Goal: Information Seeking & Learning: Learn about a topic

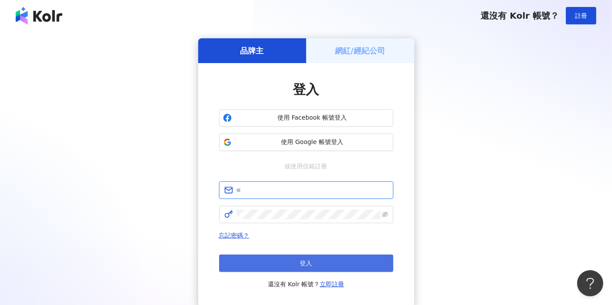
type input "**********"
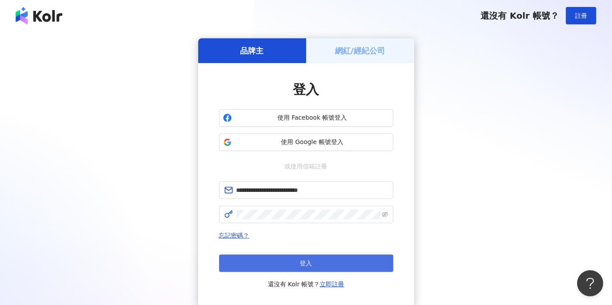
click at [303, 257] on button "登入" at bounding box center [306, 263] width 174 height 17
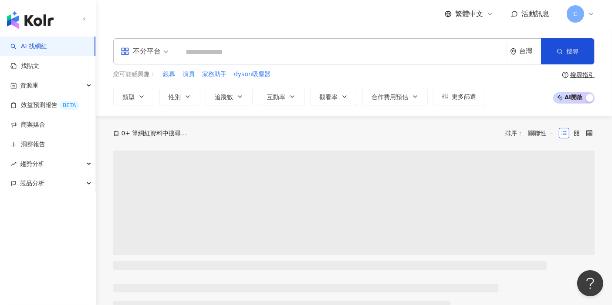
click at [305, 58] on input "search" at bounding box center [342, 52] width 322 height 17
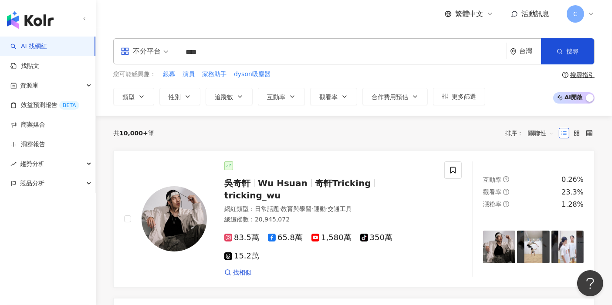
type input "****"
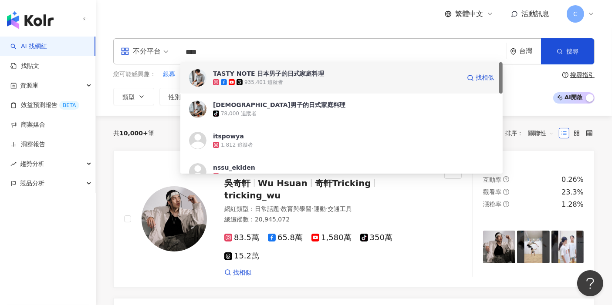
click at [304, 78] on div "935,401 追蹤者" at bounding box center [336, 82] width 247 height 9
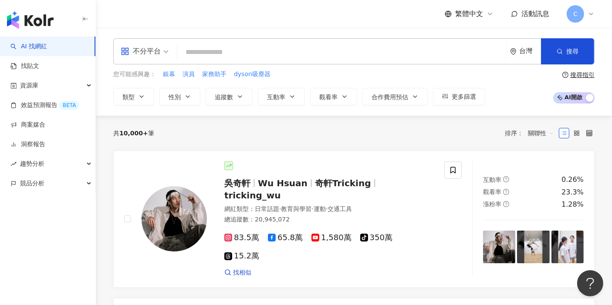
click at [212, 47] on input "search" at bounding box center [342, 52] width 322 height 17
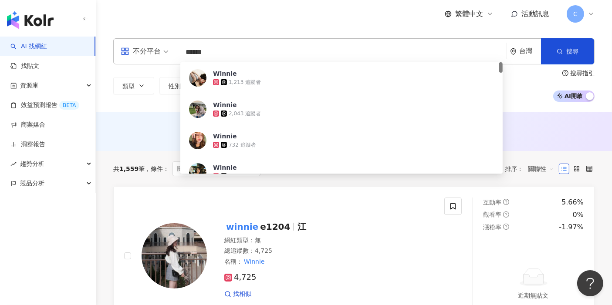
drag, startPoint x: 280, startPoint y: 47, endPoint x: 110, endPoint y: 54, distance: 170.5
click at [110, 54] on div "不分平台 ****** 台灣 搜尋 50f3f3bd-35fd-416c-a877-9803fc0c5356 Winnie 1,213 追蹤者 Winnie …" at bounding box center [354, 70] width 516 height 64
paste input "*"
type input "*******"
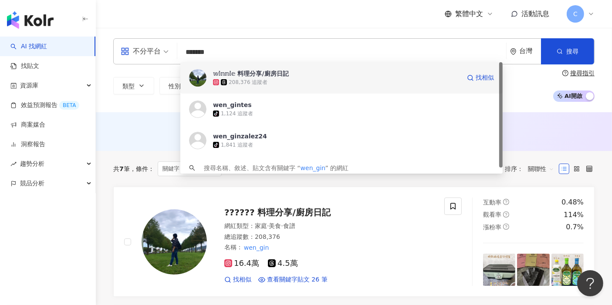
click at [302, 85] on div "208,376 追蹤者" at bounding box center [336, 82] width 247 height 9
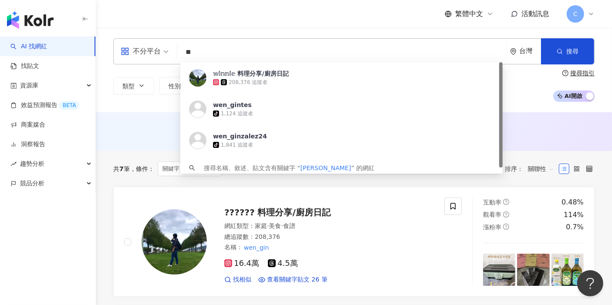
type input "**"
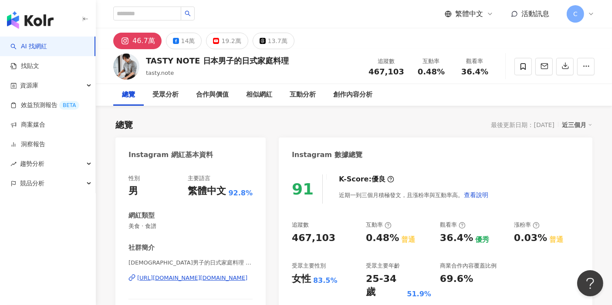
click at [342, 97] on div "創作內容分析" at bounding box center [352, 95] width 39 height 10
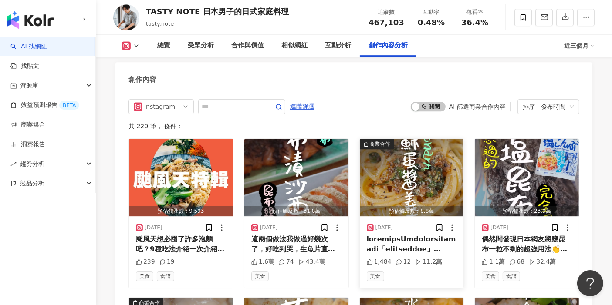
scroll to position [2617, 0]
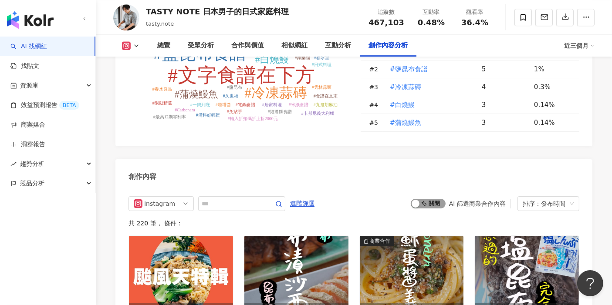
click at [428, 199] on span "啟動 關閉" at bounding box center [428, 204] width 35 height 10
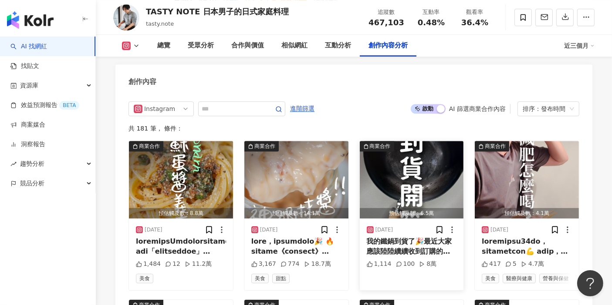
scroll to position [2567, 0]
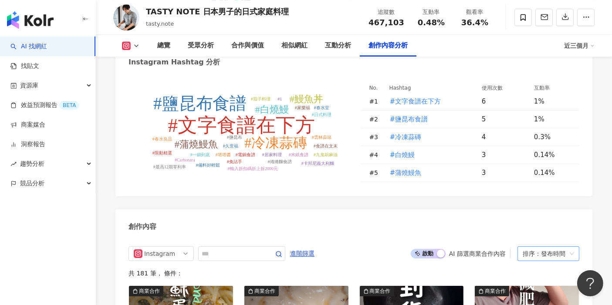
click at [552, 247] on div "排序：發布時間" at bounding box center [545, 254] width 44 height 14
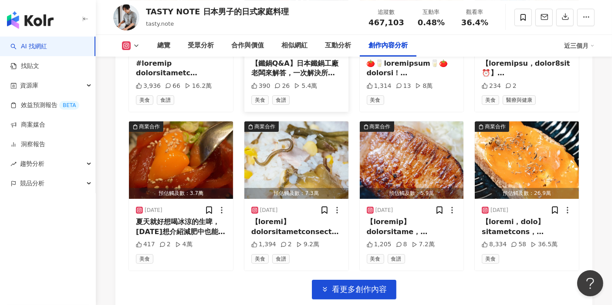
scroll to position [3051, 0]
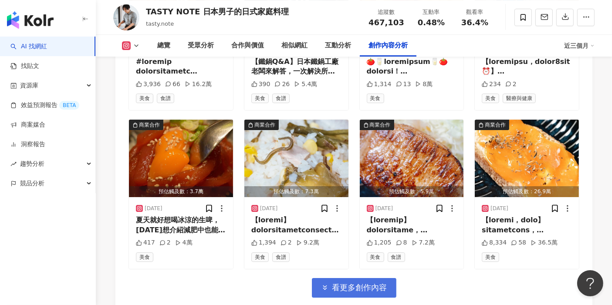
click at [330, 278] on button "看更多創作內容" at bounding box center [354, 288] width 85 height 20
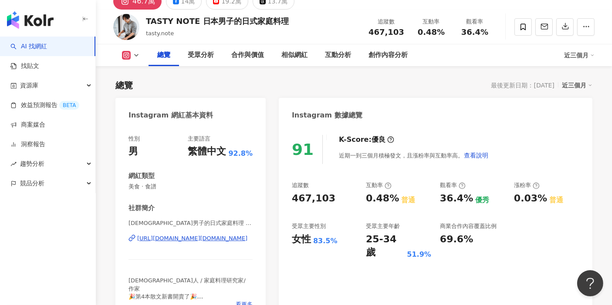
scroll to position [0, 0]
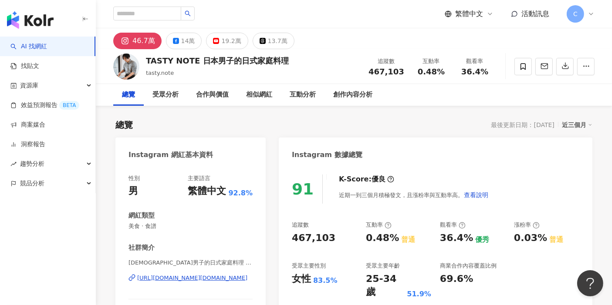
click at [233, 278] on div "[URL][DOMAIN_NAME][DOMAIN_NAME]" at bounding box center [192, 278] width 110 height 8
click at [359, 103] on div "創作內容分析" at bounding box center [353, 95] width 57 height 22
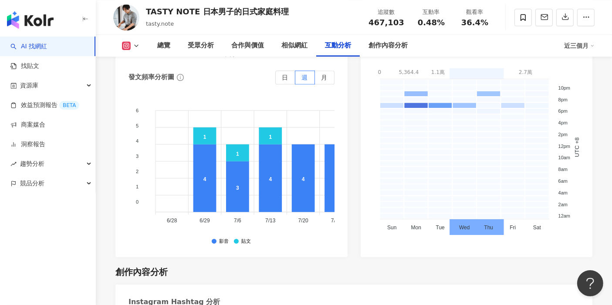
scroll to position [2133, 0]
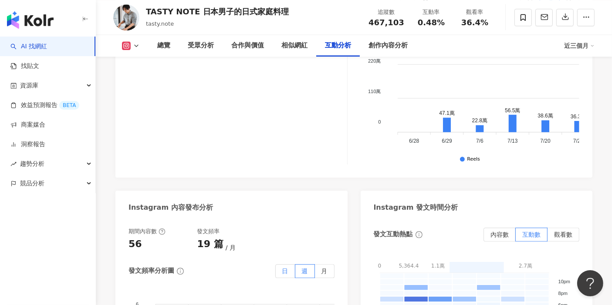
click at [276, 264] on label "日" at bounding box center [285, 271] width 20 height 14
click at [280, 265] on span at bounding box center [285, 271] width 19 height 13
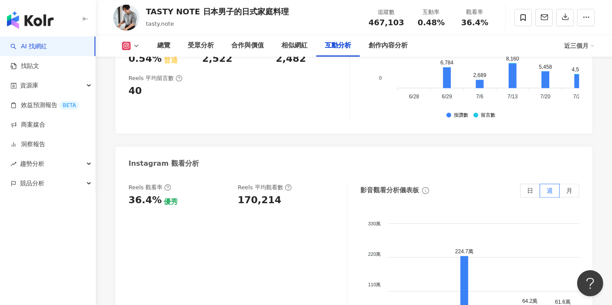
scroll to position [0, 148]
click at [525, 184] on label "日" at bounding box center [530, 191] width 20 height 14
click at [549, 187] on span "週" at bounding box center [550, 190] width 6 height 7
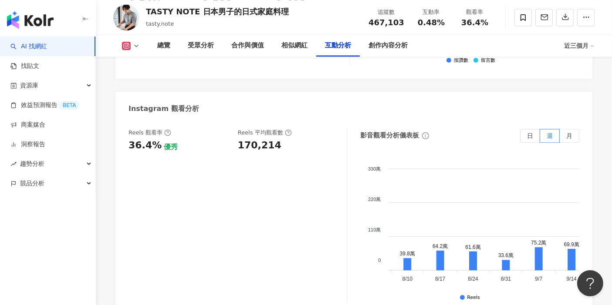
scroll to position [1988, 0]
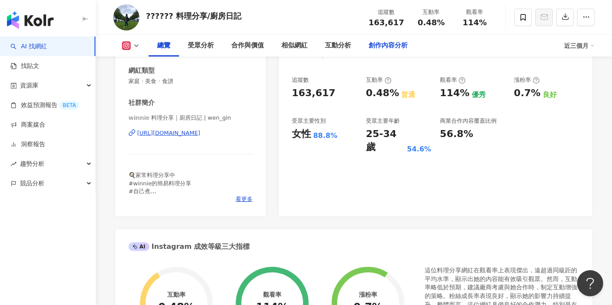
click at [393, 54] on div "創作內容分析" at bounding box center [388, 46] width 57 height 22
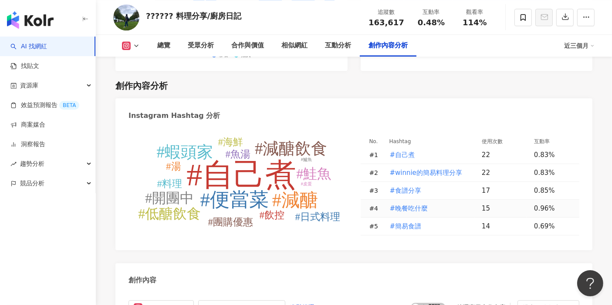
scroll to position [2661, 0]
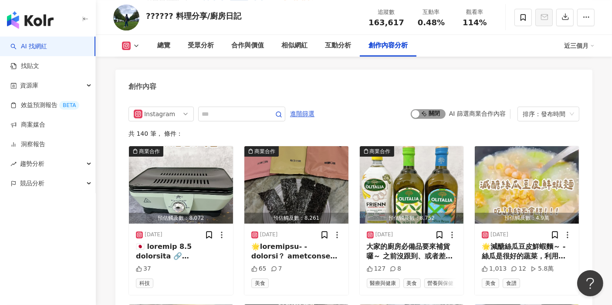
click at [416, 110] on div "button" at bounding box center [416, 114] width 8 height 8
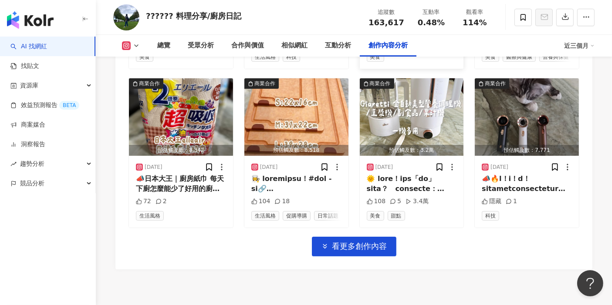
scroll to position [3046, 0]
click at [373, 251] on span "看更多創作內容" at bounding box center [359, 247] width 55 height 10
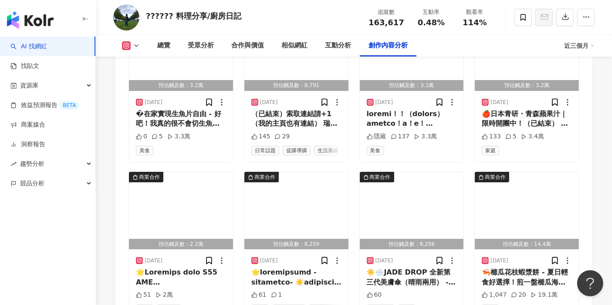
scroll to position [3530, 0]
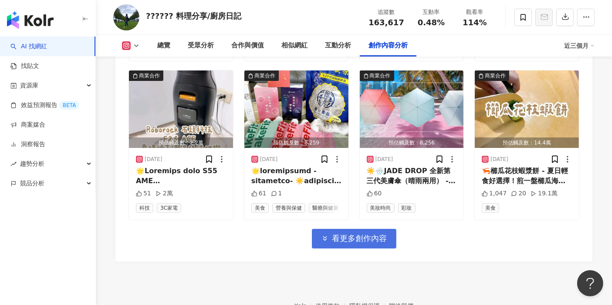
click at [373, 244] on span "看更多創作內容" at bounding box center [359, 239] width 55 height 10
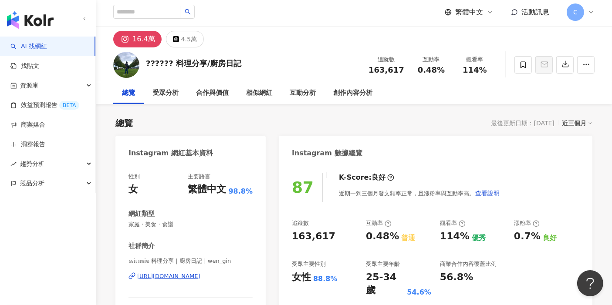
scroll to position [0, 0]
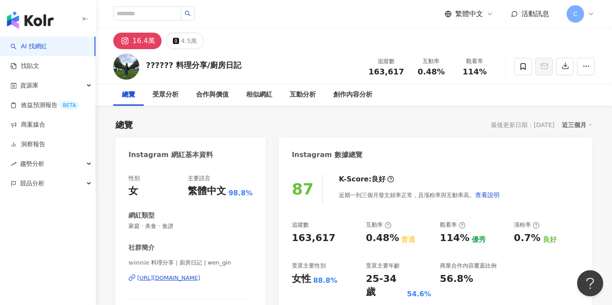
click at [200, 278] on div "https://www.instagram.com/wen_gin/" at bounding box center [168, 278] width 63 height 8
click at [361, 101] on div "創作內容分析" at bounding box center [353, 95] width 57 height 22
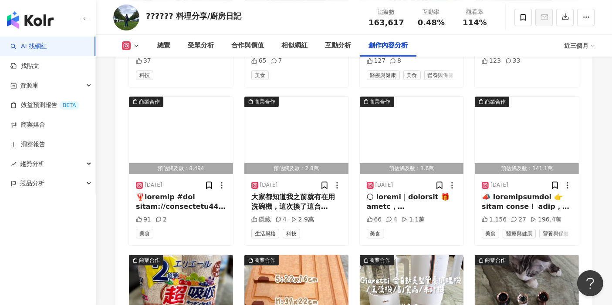
scroll to position [2854, 0]
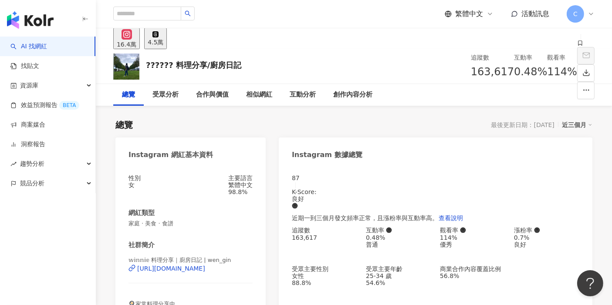
scroll to position [53, 0]
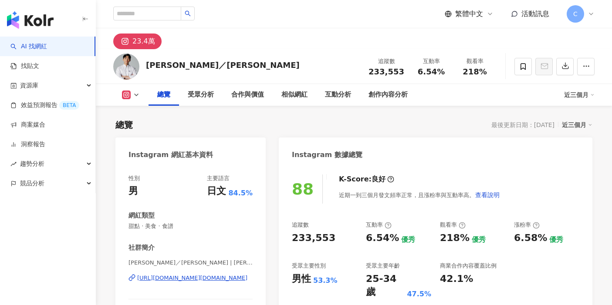
click at [383, 96] on div "創作內容分析" at bounding box center [388, 95] width 39 height 10
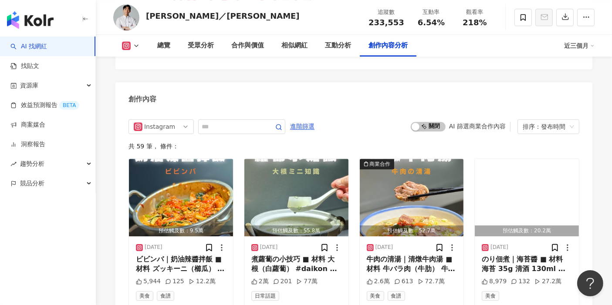
scroll to position [2603, 0]
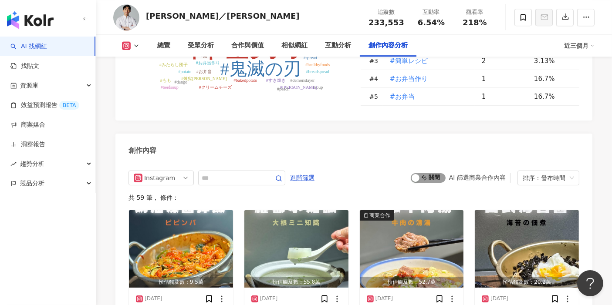
click at [444, 173] on span "啟動 關閉" at bounding box center [428, 178] width 35 height 10
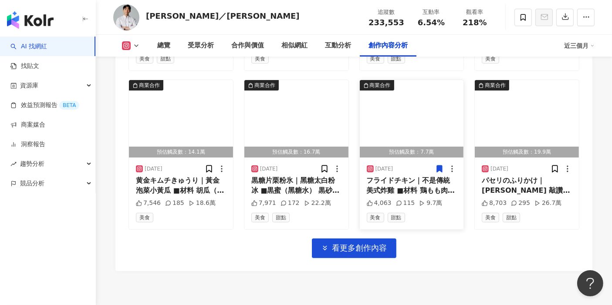
scroll to position [3036, 0]
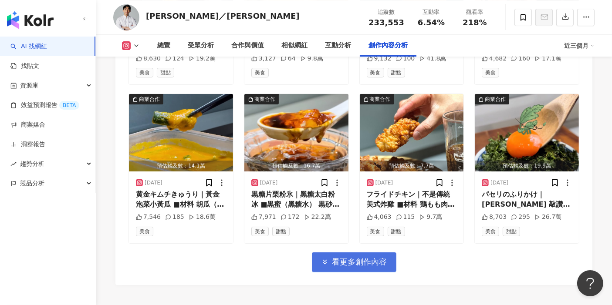
click at [368, 257] on span "看更多創作內容" at bounding box center [359, 262] width 55 height 10
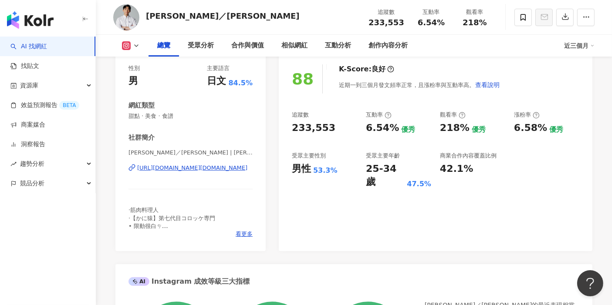
scroll to position [0, 0]
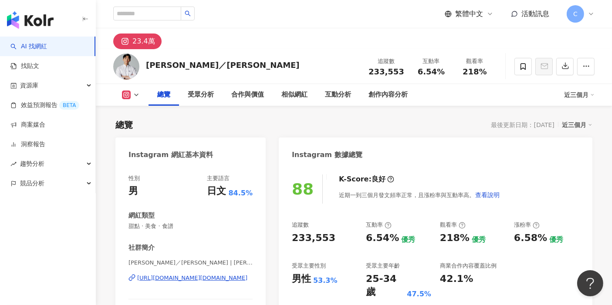
click at [196, 278] on div "https://www.instagram.com/aj_lee.chuan/" at bounding box center [192, 278] width 110 height 8
